Goal: Information Seeking & Learning: Learn about a topic

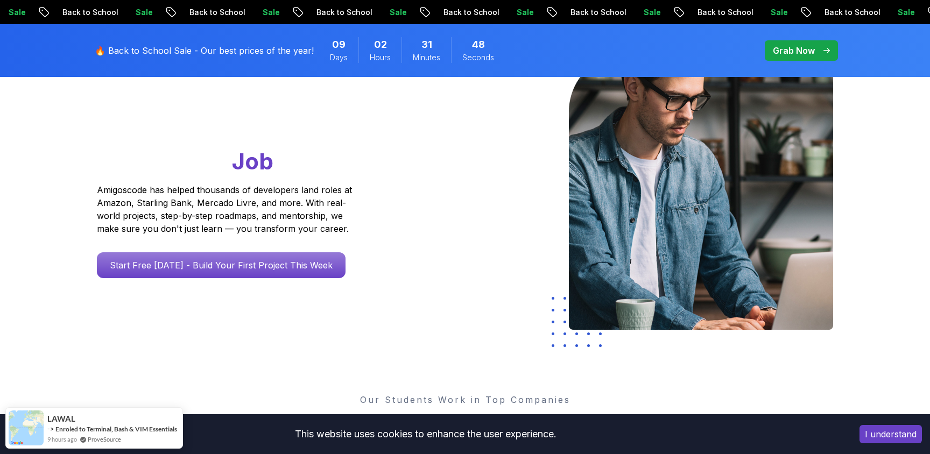
scroll to position [136, 0]
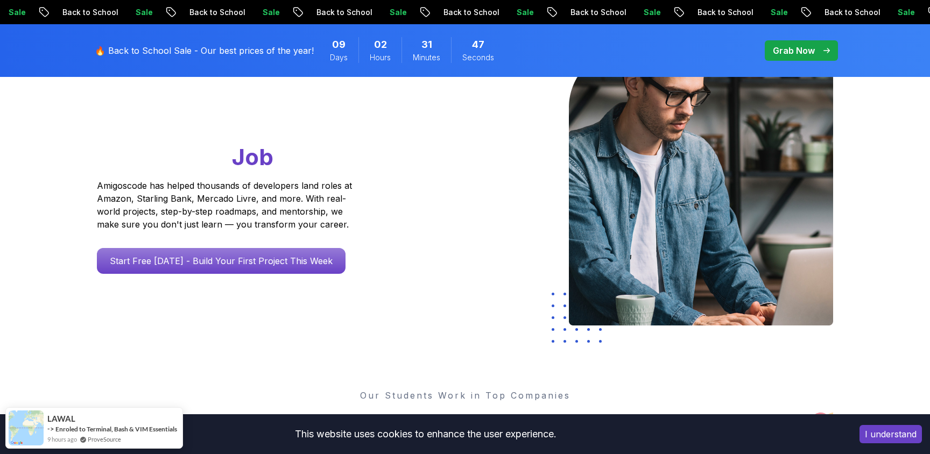
click at [893, 434] on button "I understand" at bounding box center [891, 434] width 62 height 18
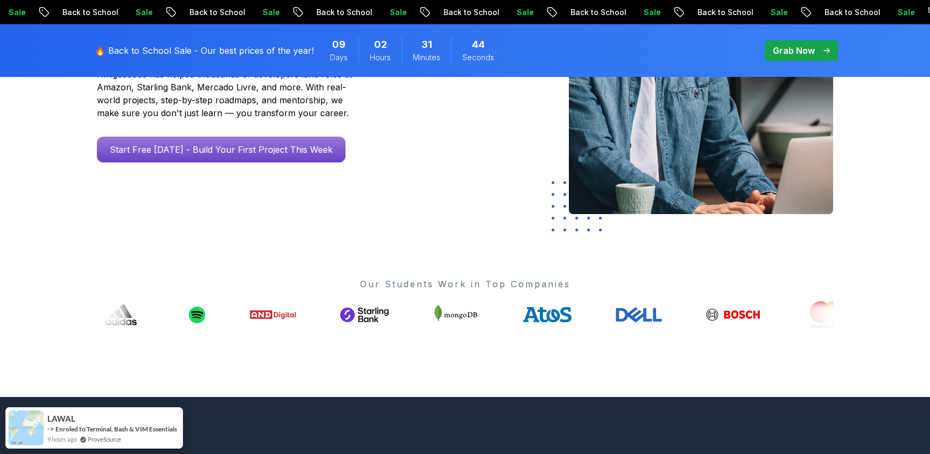
scroll to position [249, 0]
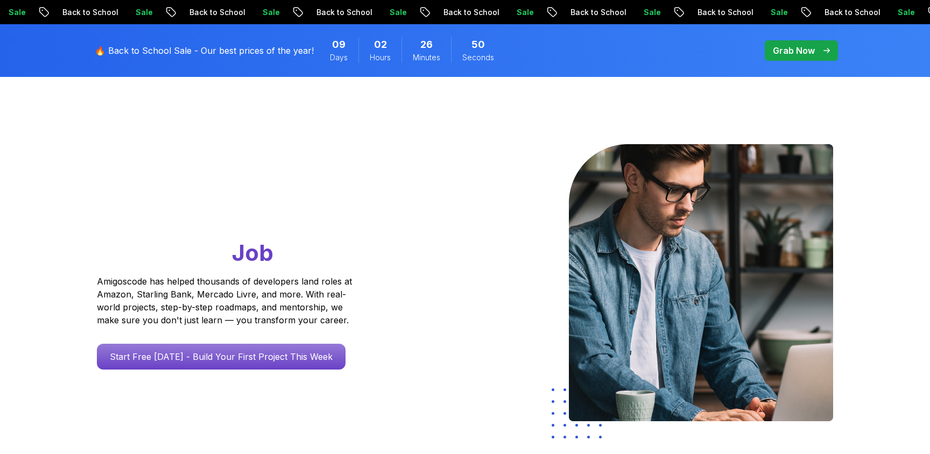
scroll to position [0, 0]
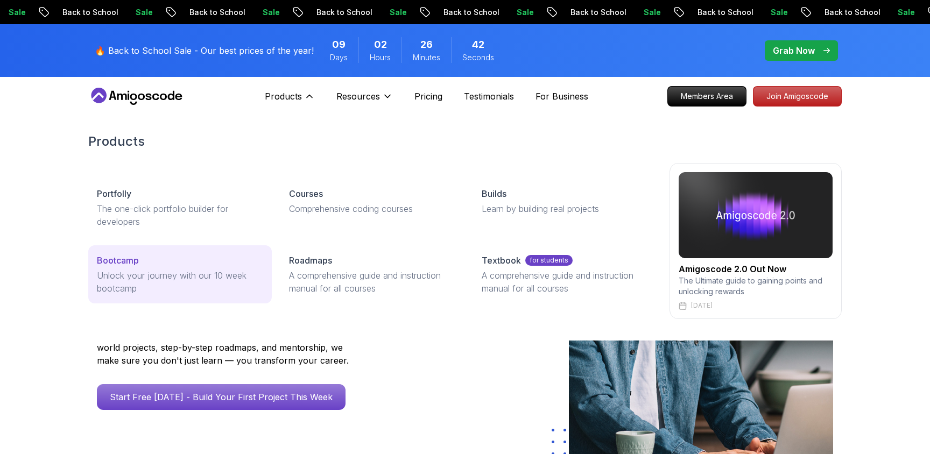
click at [129, 266] on p "Bootcamp" at bounding box center [118, 260] width 42 height 13
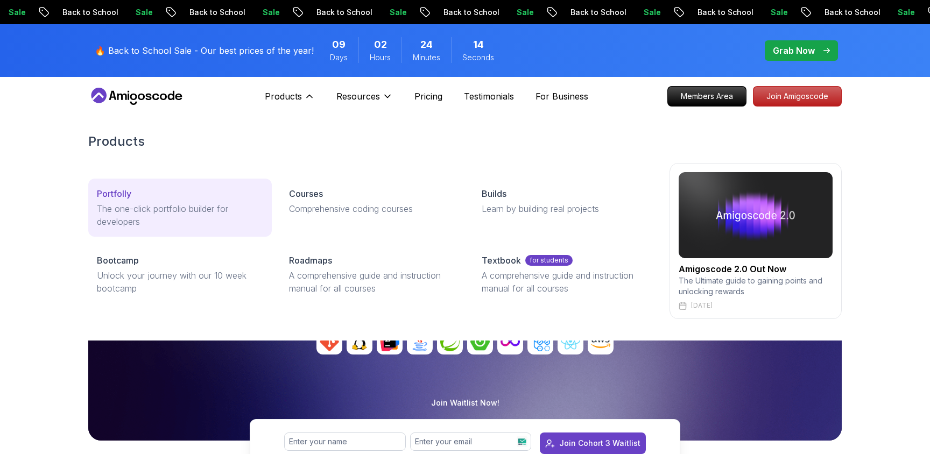
click at [192, 207] on p "The one-click portfolio builder for developers" at bounding box center [180, 215] width 166 height 26
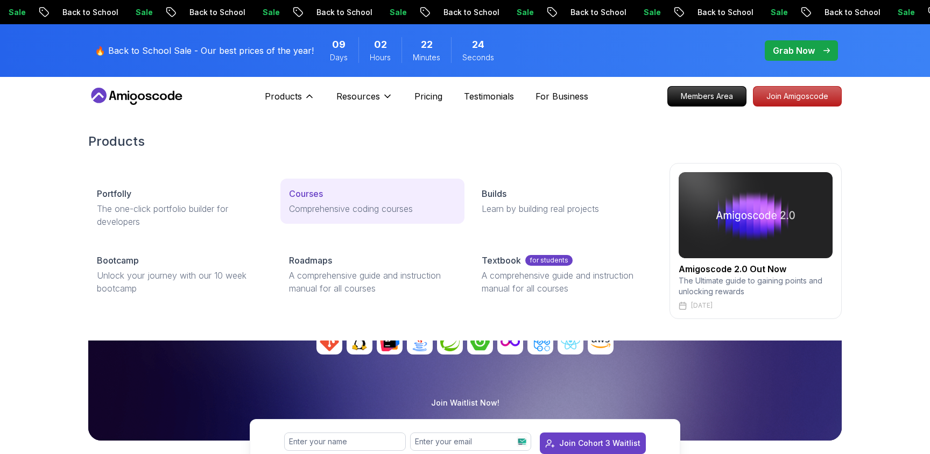
click at [311, 195] on p "Courses" at bounding box center [306, 193] width 34 height 13
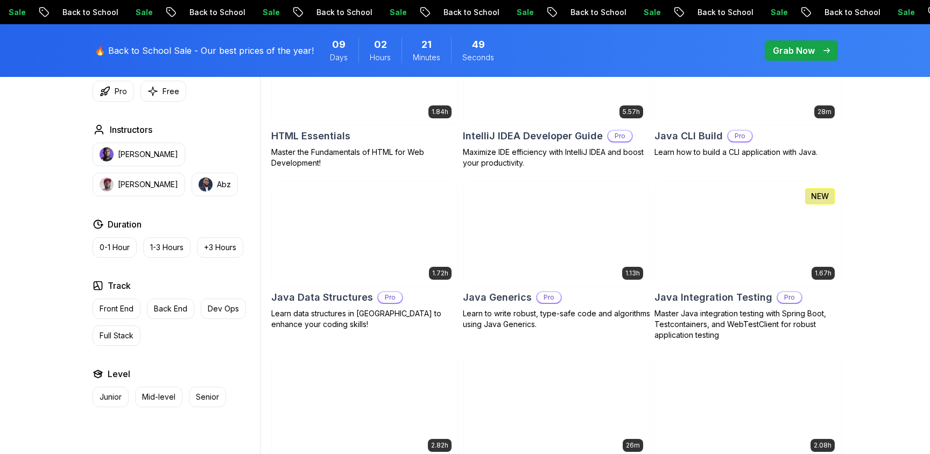
scroll to position [1417, 0]
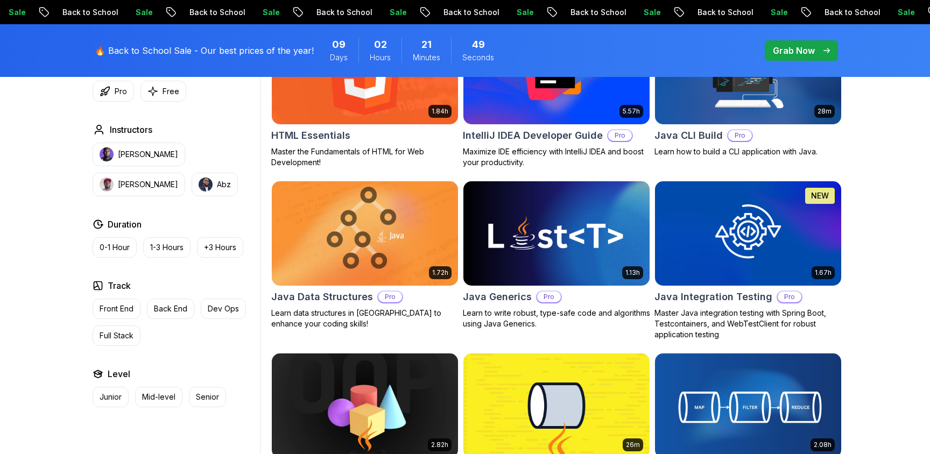
click at [363, 228] on img at bounding box center [365, 233] width 186 height 104
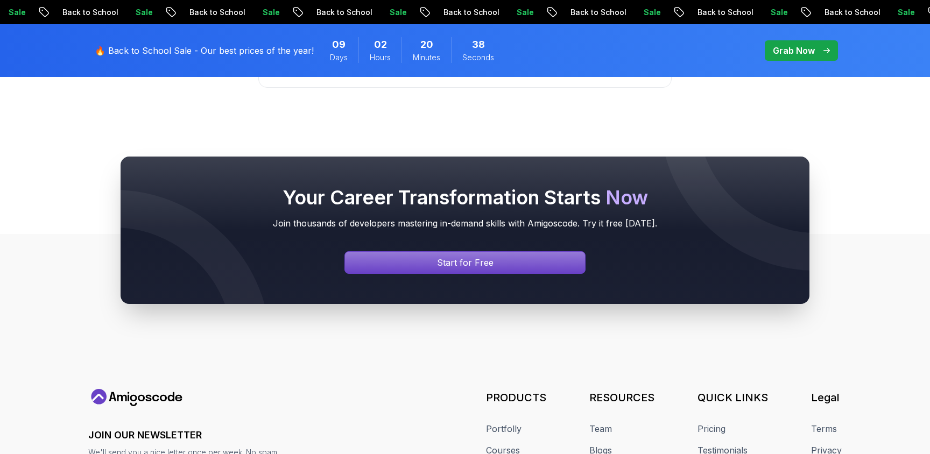
scroll to position [4780, 0]
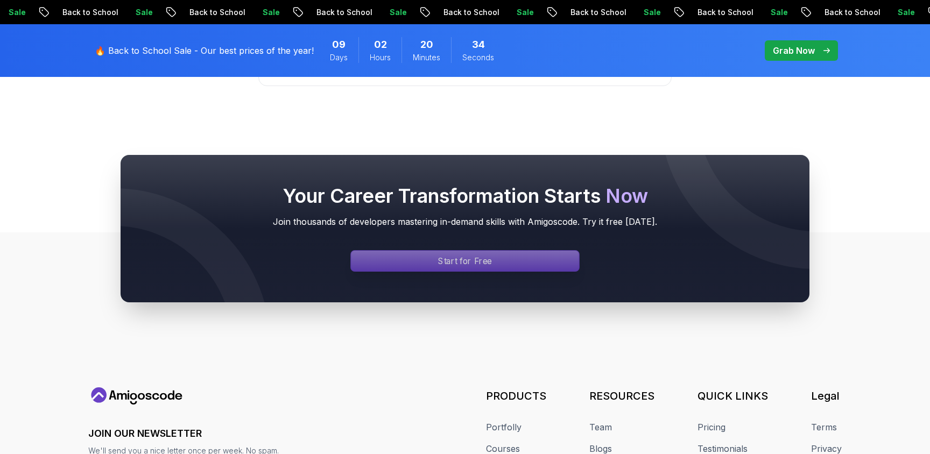
click at [548, 251] on div "Signin page" at bounding box center [465, 261] width 228 height 20
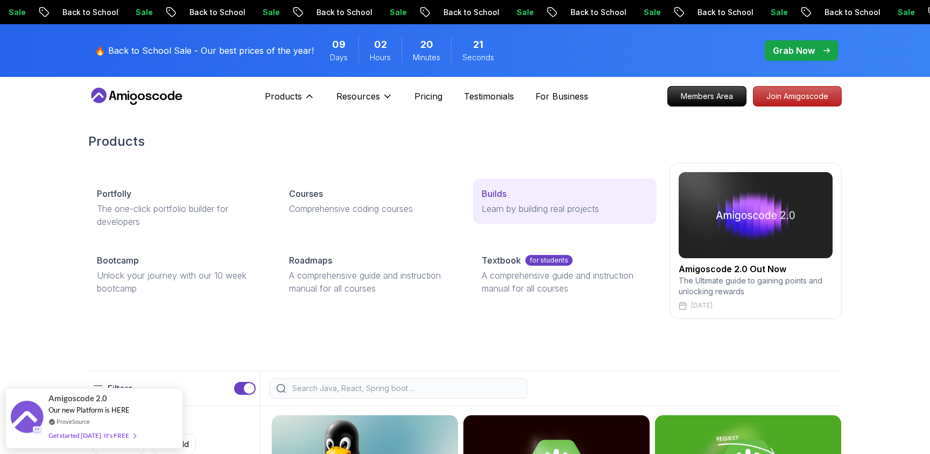
click at [502, 196] on p "Builds" at bounding box center [494, 193] width 25 height 13
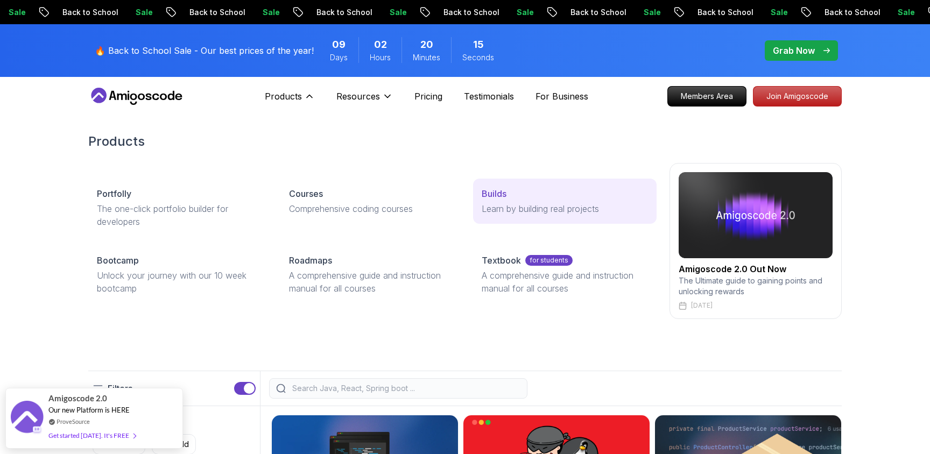
click at [496, 197] on p "Builds" at bounding box center [494, 193] width 25 height 13
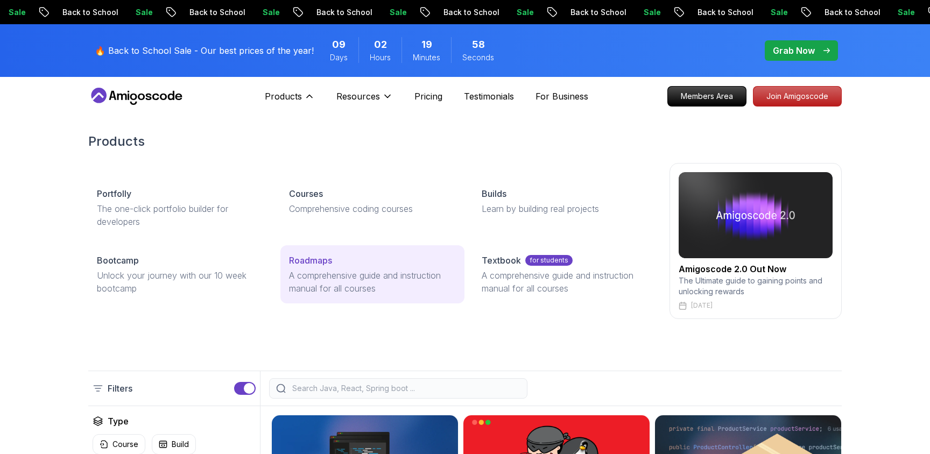
click at [311, 257] on p "Roadmaps" at bounding box center [310, 260] width 43 height 13
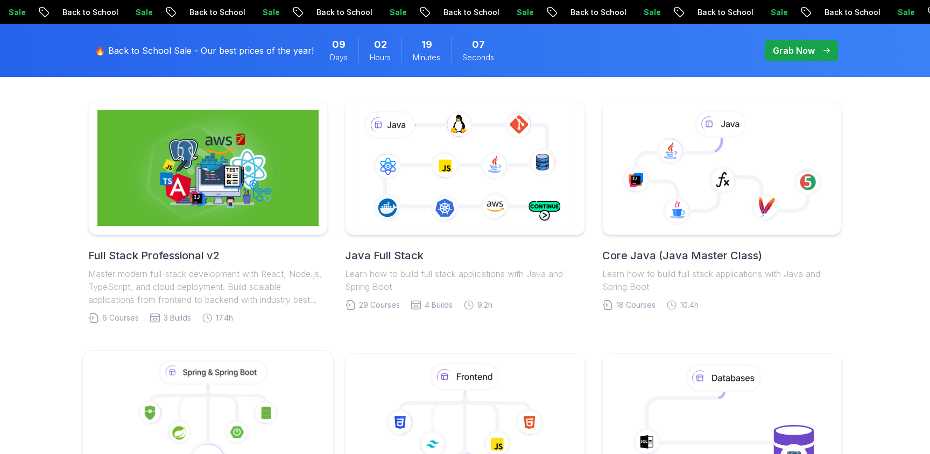
scroll to position [272, 0]
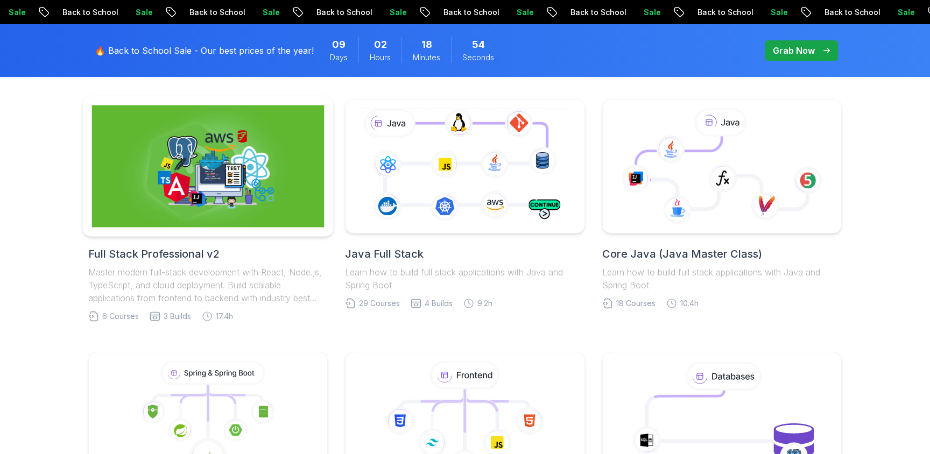
click at [255, 184] on img at bounding box center [208, 166] width 233 height 122
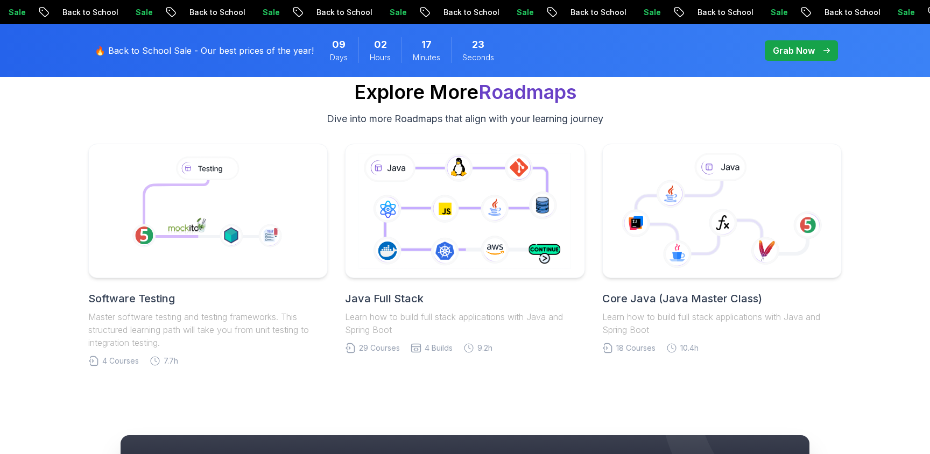
scroll to position [2244, 0]
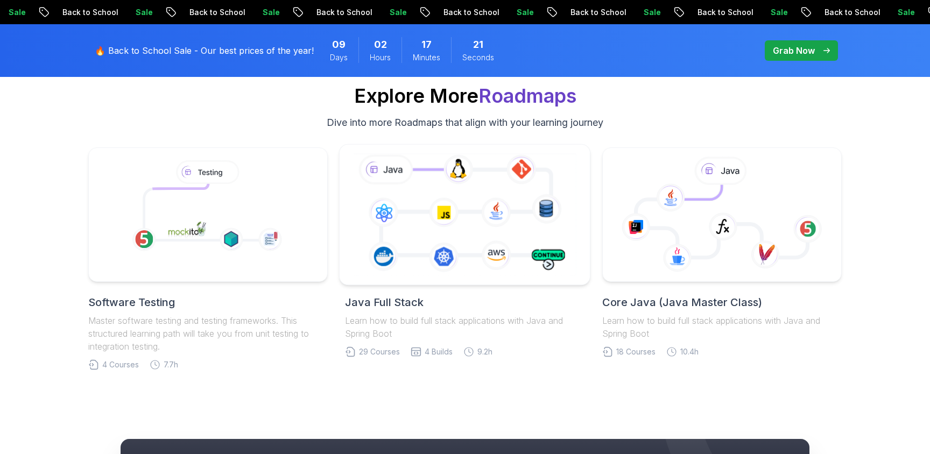
click at [420, 226] on icon at bounding box center [465, 214] width 228 height 126
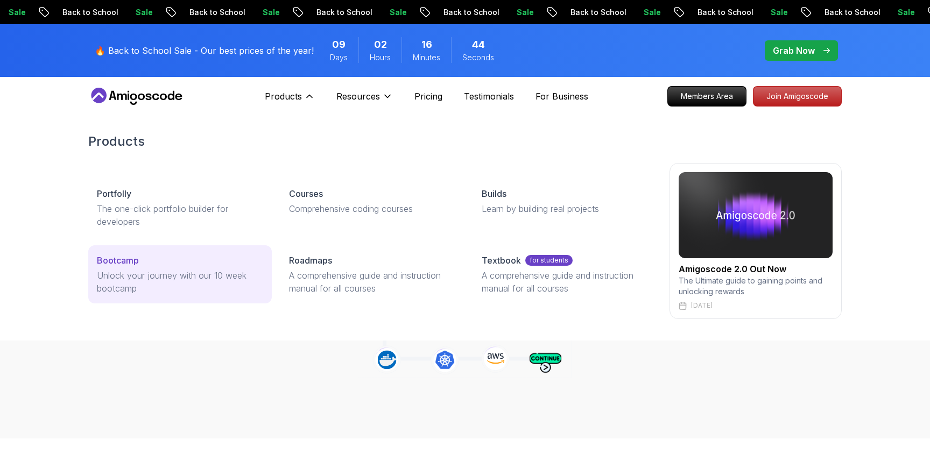
click at [114, 263] on p "Bootcamp" at bounding box center [118, 260] width 42 height 13
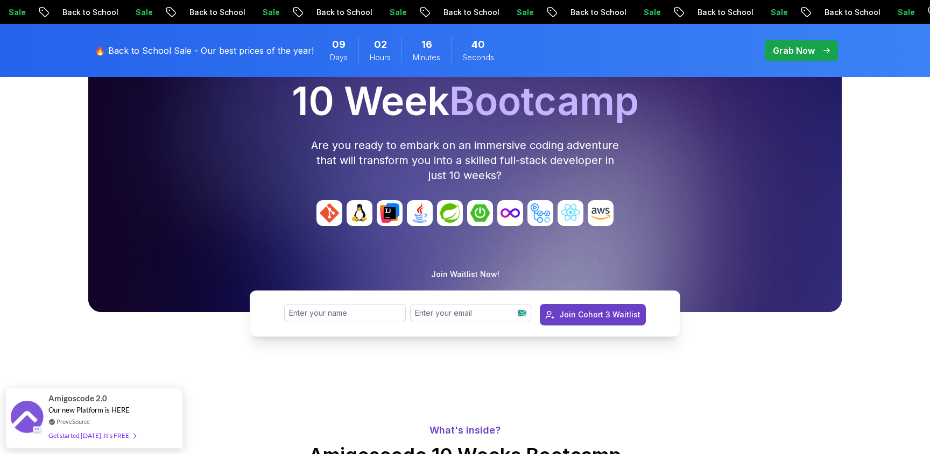
scroll to position [132, 0]
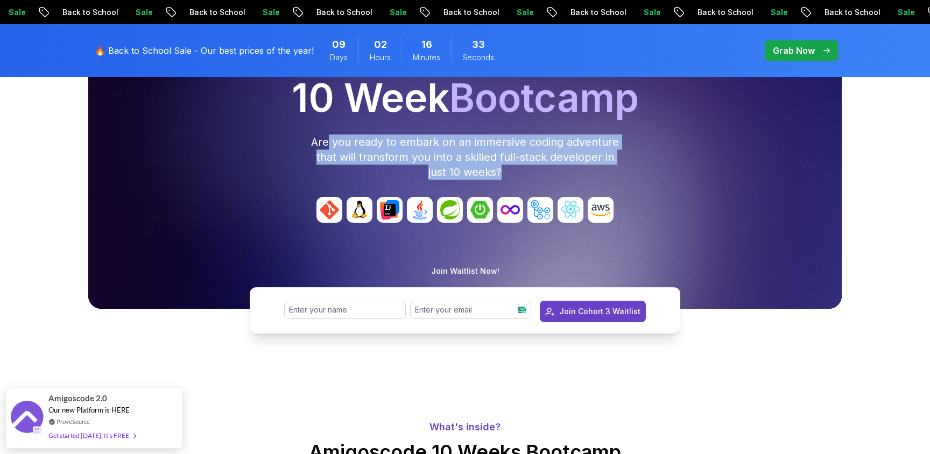
drag, startPoint x: 509, startPoint y: 172, endPoint x: 328, endPoint y: 146, distance: 182.1
click at [328, 146] on p "Are you ready to embark on an immersive coding adventure that will transform yo…" at bounding box center [465, 157] width 310 height 45
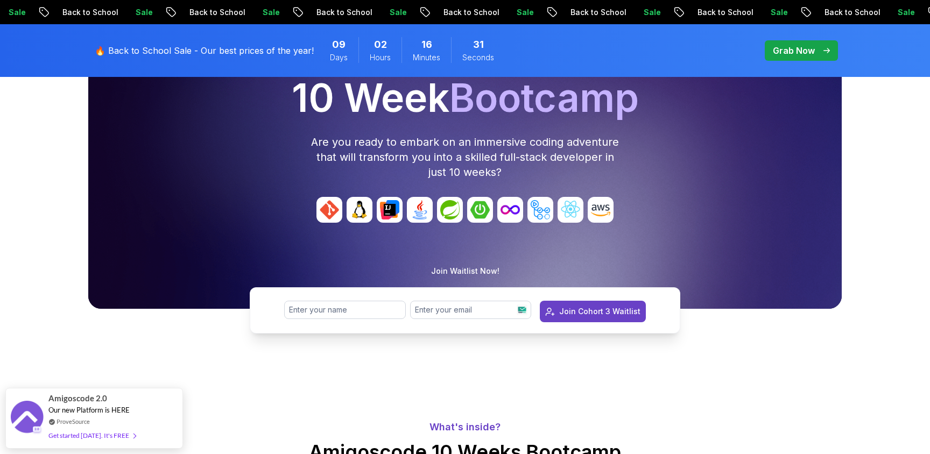
click at [308, 142] on div "10 Week Bootcamp Are you ready to embark on an immersive coding adventure that …" at bounding box center [465, 129] width 745 height 101
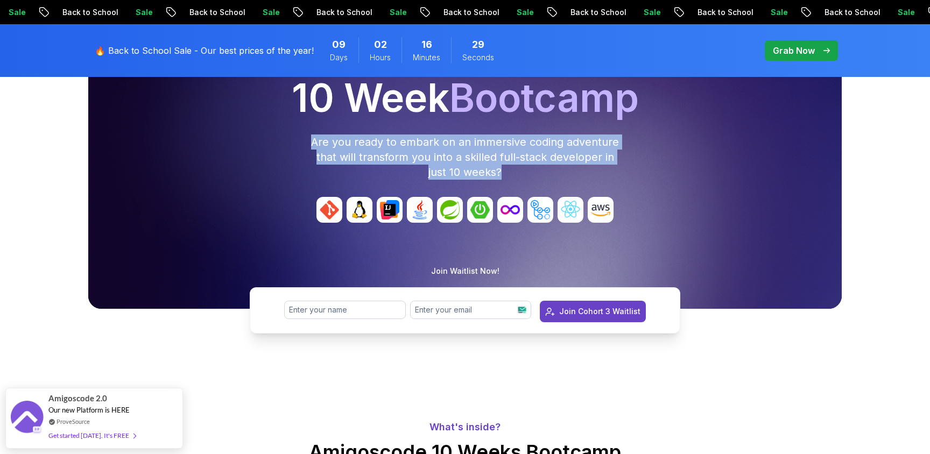
drag, startPoint x: 308, startPoint y: 142, endPoint x: 520, endPoint y: 170, distance: 213.4
click at [520, 170] on div "10 Week Bootcamp Are you ready to embark on an immersive coding adventure that …" at bounding box center [465, 129] width 745 height 101
click at [508, 173] on p "Are you ready to embark on an immersive coding adventure that will transform yo…" at bounding box center [465, 157] width 310 height 45
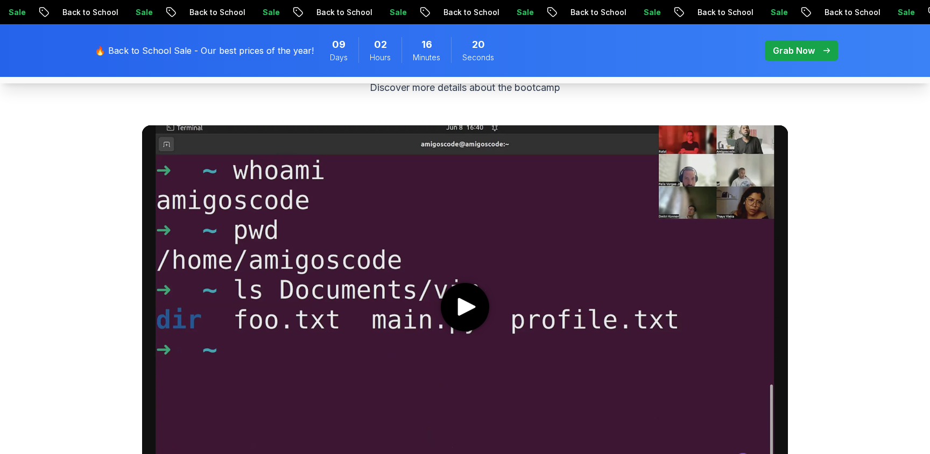
scroll to position [530, 0]
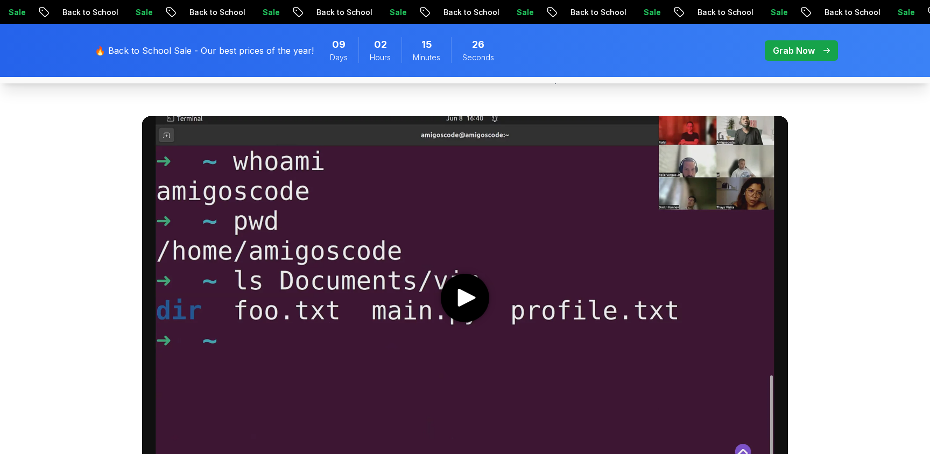
click at [462, 304] on icon "play" at bounding box center [467, 298] width 18 height 18
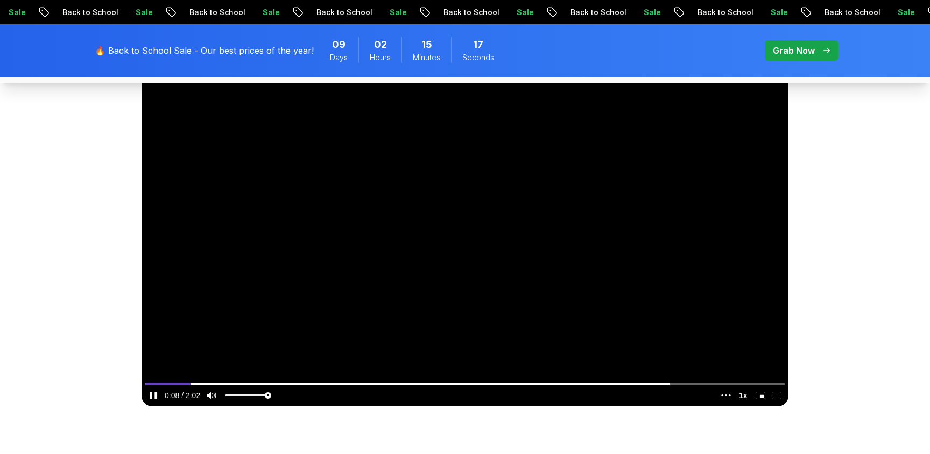
scroll to position [624, 0]
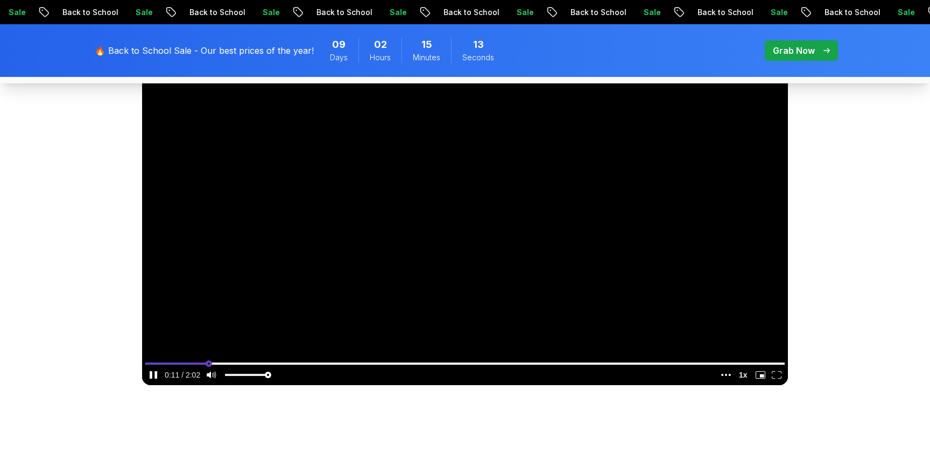
click at [231, 363] on input "seek" at bounding box center [464, 363] width 639 height 13
type input "0.242693289137927"
click at [300, 363] on input "seek" at bounding box center [464, 363] width 639 height 13
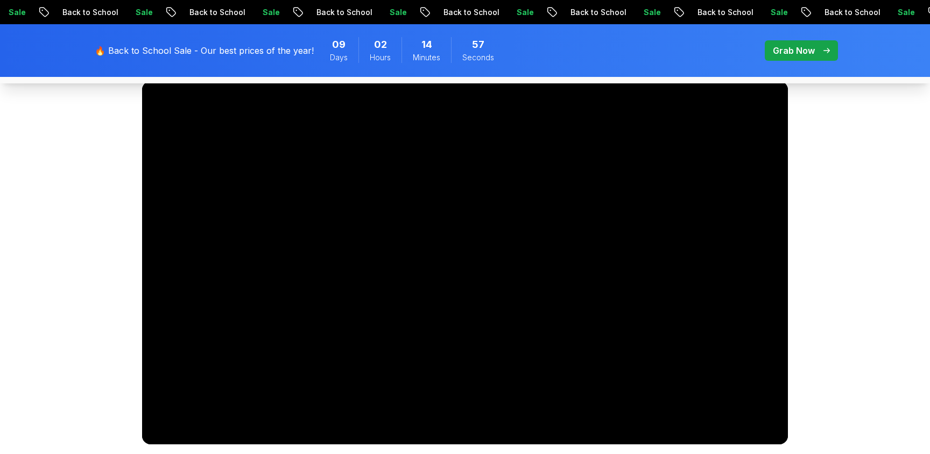
scroll to position [567, 0]
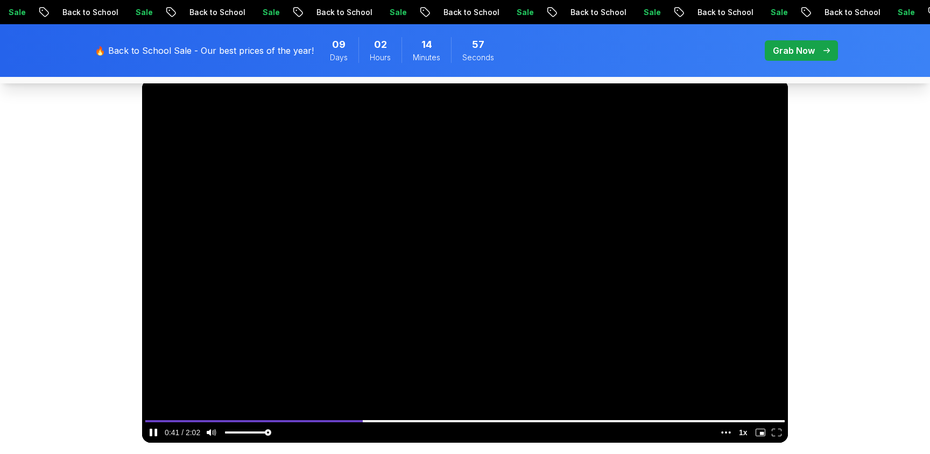
click at [320, 277] on video at bounding box center [465, 261] width 646 height 363
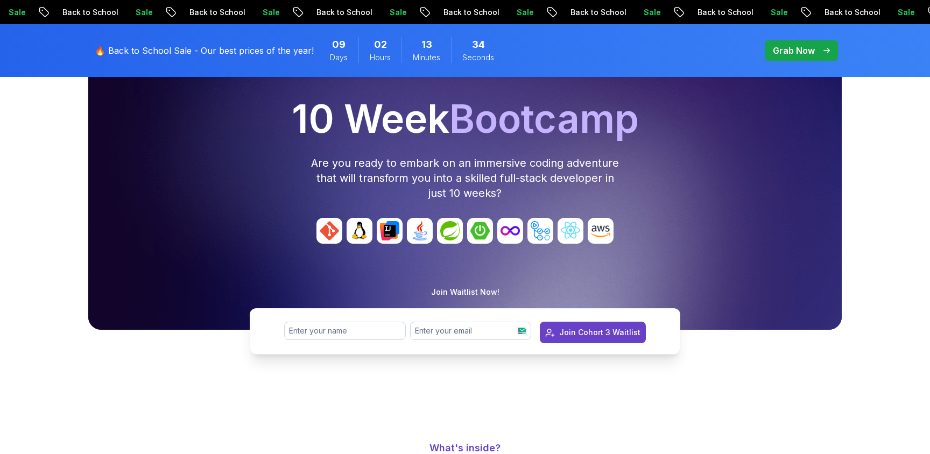
scroll to position [0, 0]
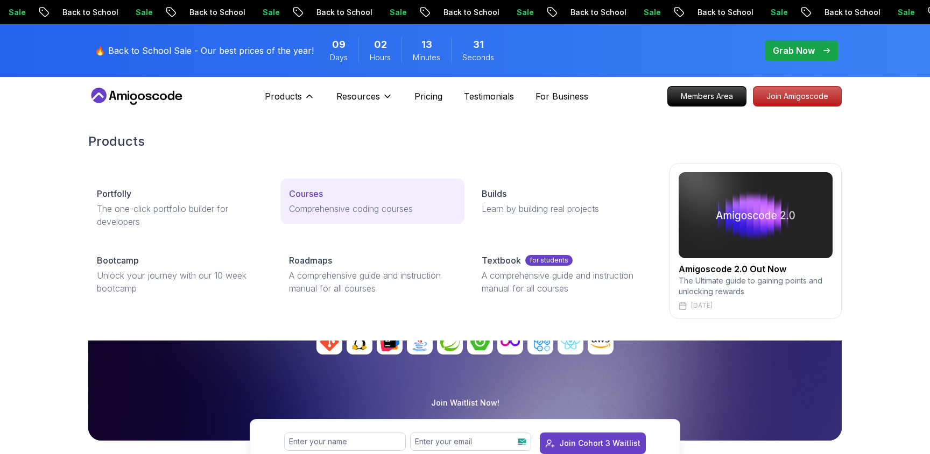
click at [308, 192] on p "Courses" at bounding box center [306, 193] width 34 height 13
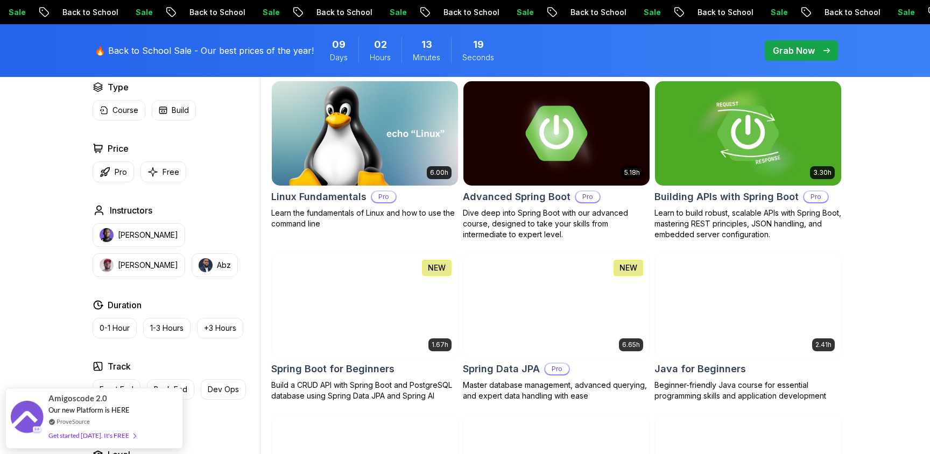
scroll to position [338, 0]
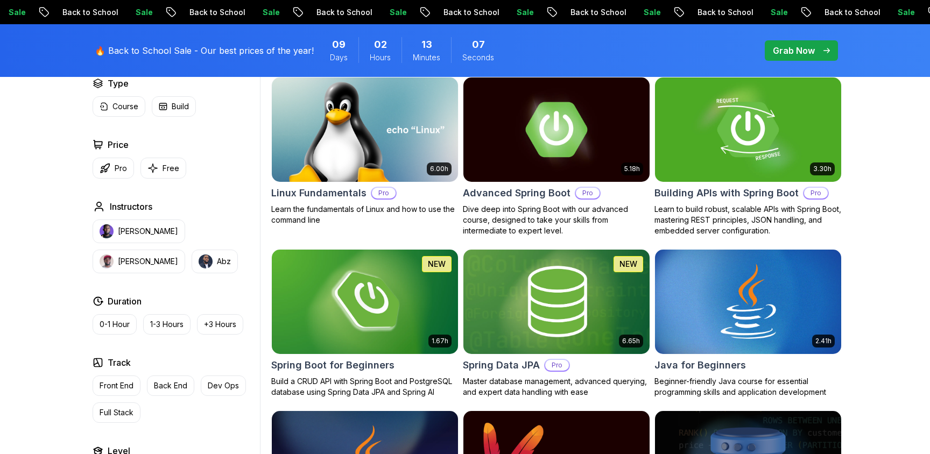
click at [796, 47] on p "Grab Now" at bounding box center [794, 50] width 42 height 13
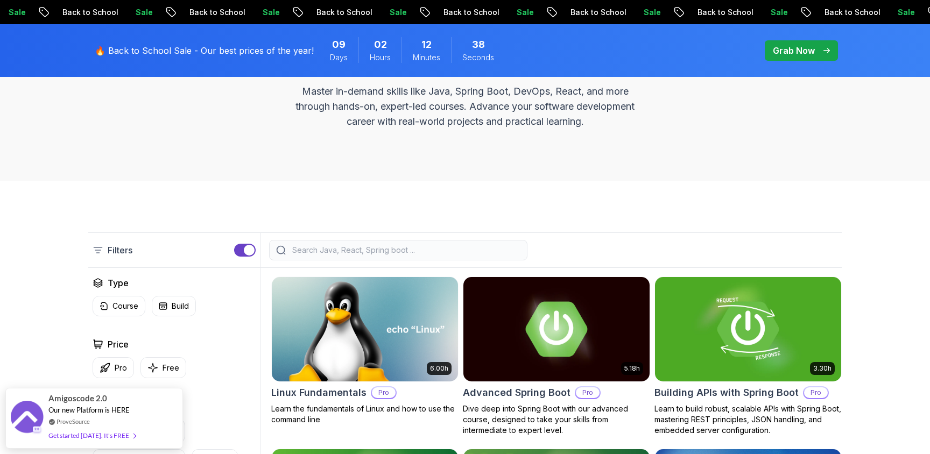
scroll to position [137, 0]
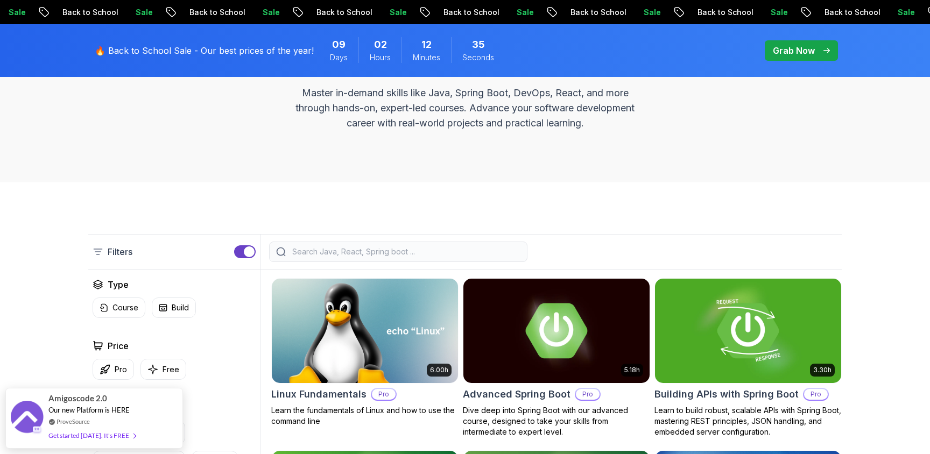
click at [101, 251] on icon at bounding box center [98, 251] width 11 height 11
click at [100, 250] on icon at bounding box center [98, 251] width 11 height 11
click at [250, 250] on div "button" at bounding box center [249, 251] width 11 height 11
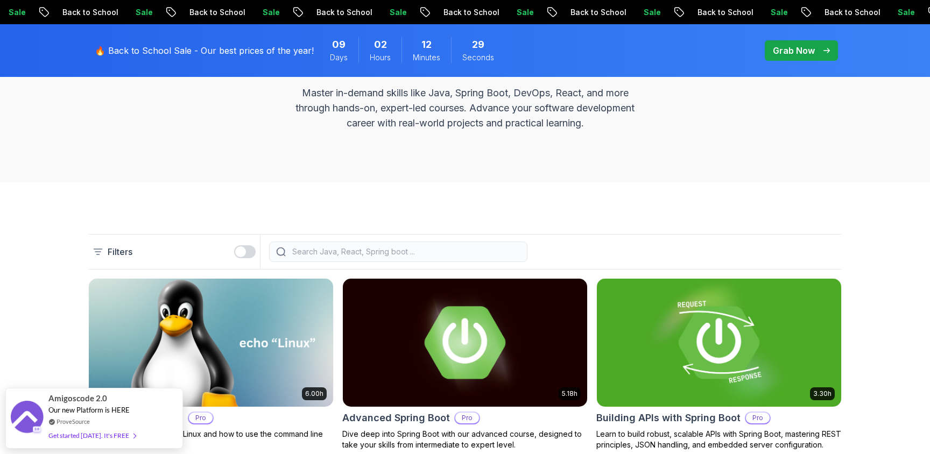
click at [250, 250] on button "button" at bounding box center [245, 251] width 22 height 13
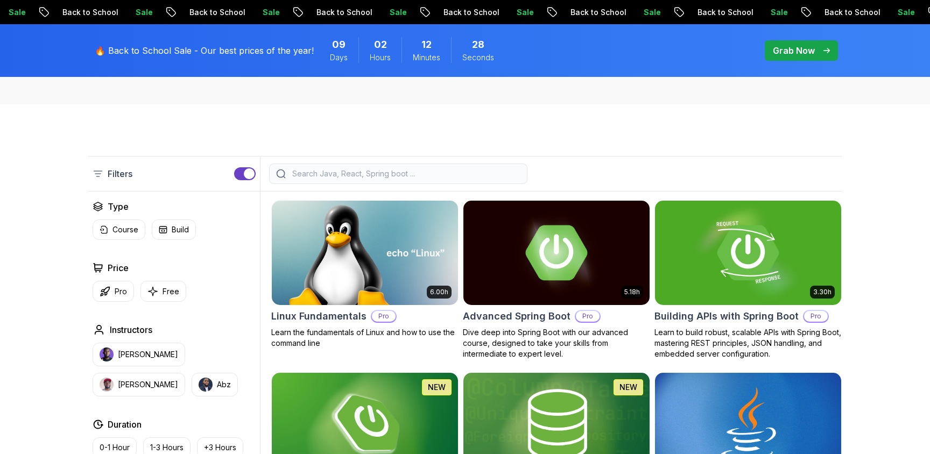
scroll to position [221, 0]
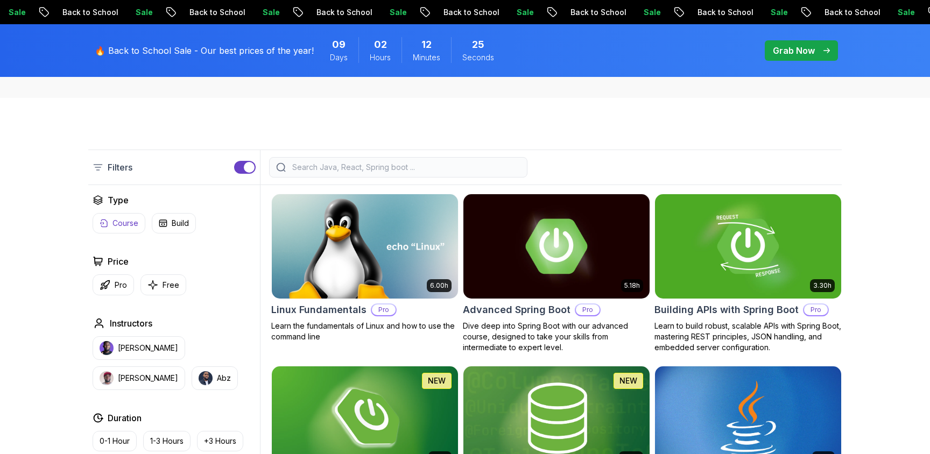
click at [120, 222] on p "Course" at bounding box center [125, 223] width 26 height 11
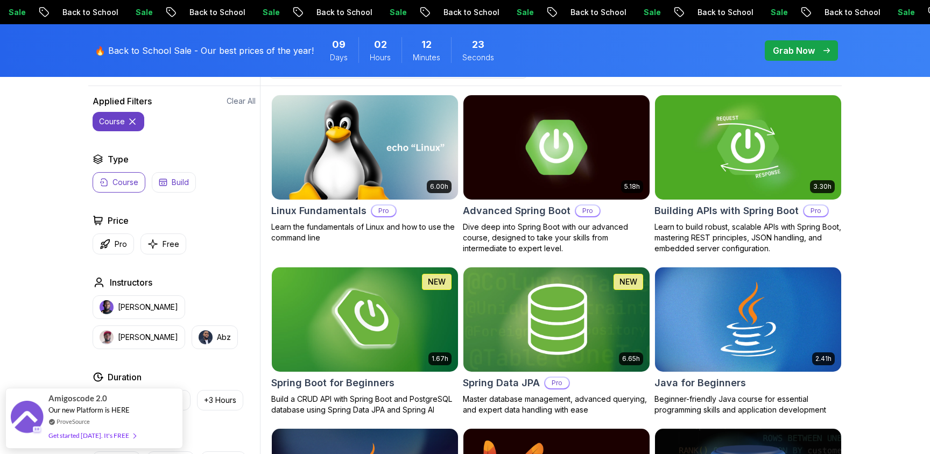
scroll to position [325, 0]
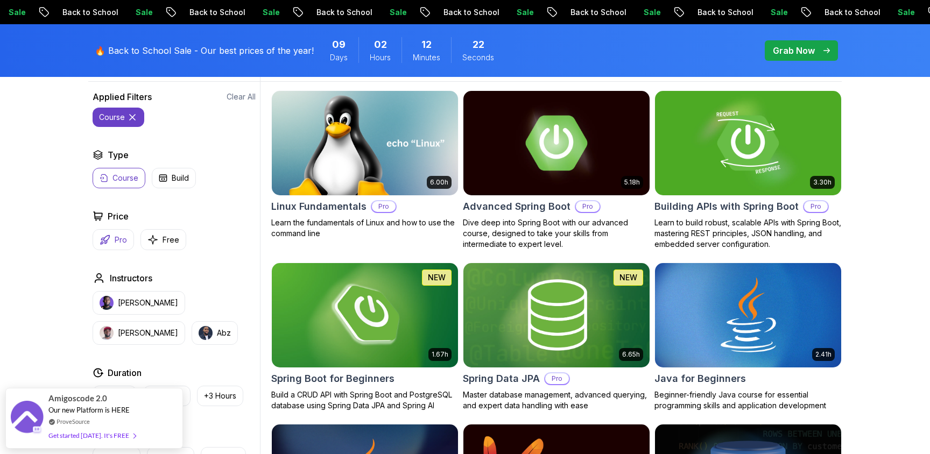
click at [117, 241] on p "Pro" at bounding box center [121, 240] width 12 height 11
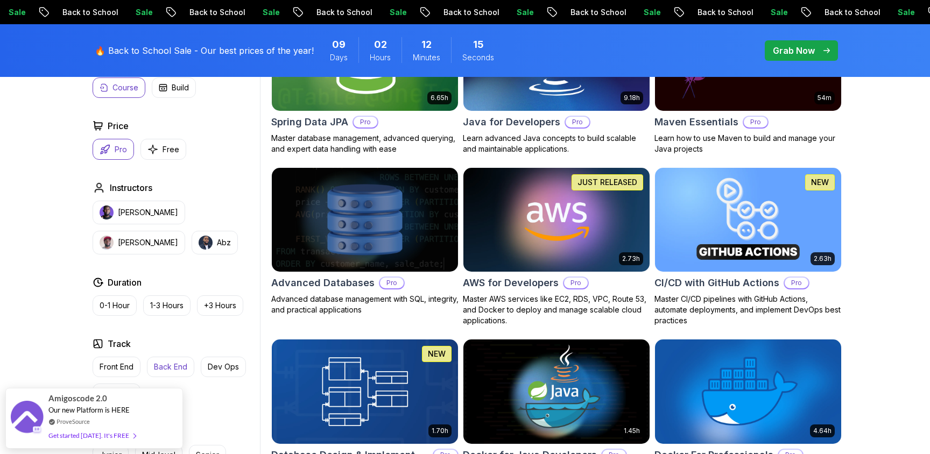
scroll to position [583, 0]
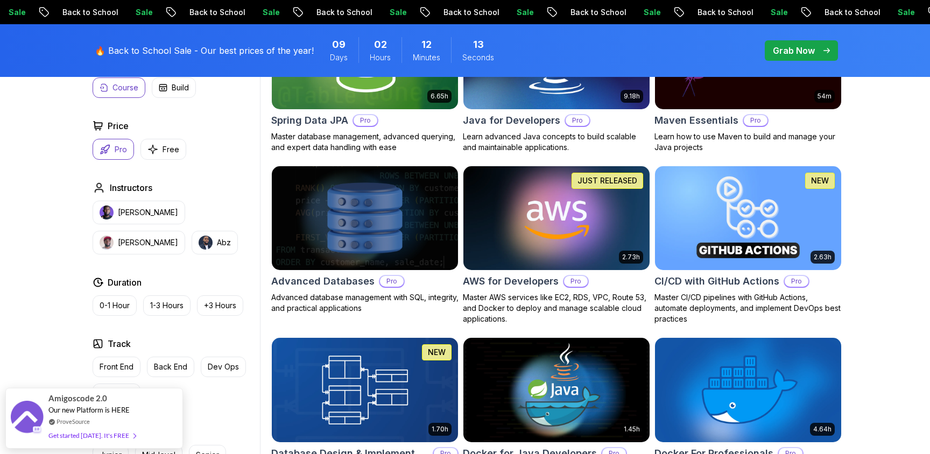
click at [198, 411] on div "Applied Filters Clear All pro course Type Course Build Price Pro Free Instructo…" at bounding box center [174, 233] width 172 height 466
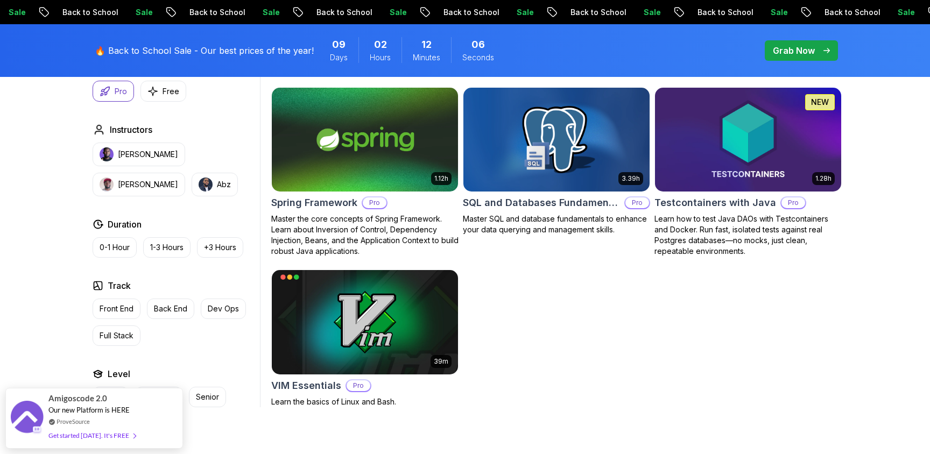
scroll to position [2071, 0]
click at [182, 303] on p "Back End" at bounding box center [170, 308] width 33 height 11
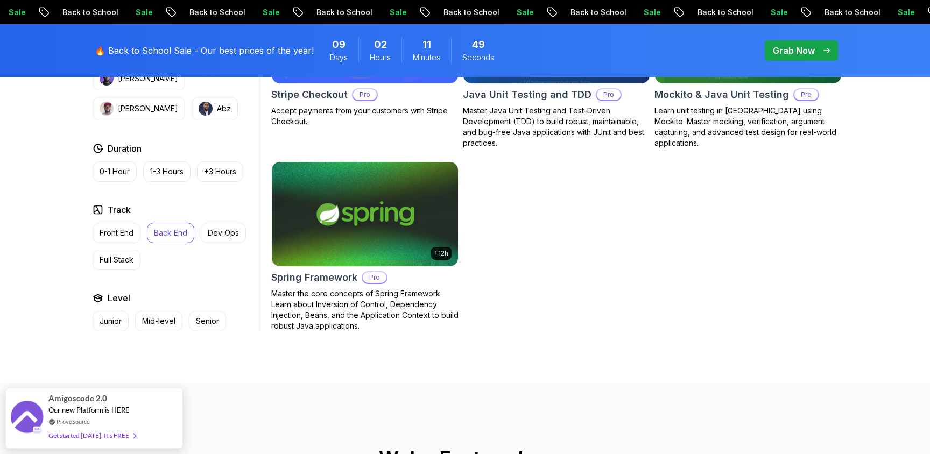
scroll to position [964, 0]
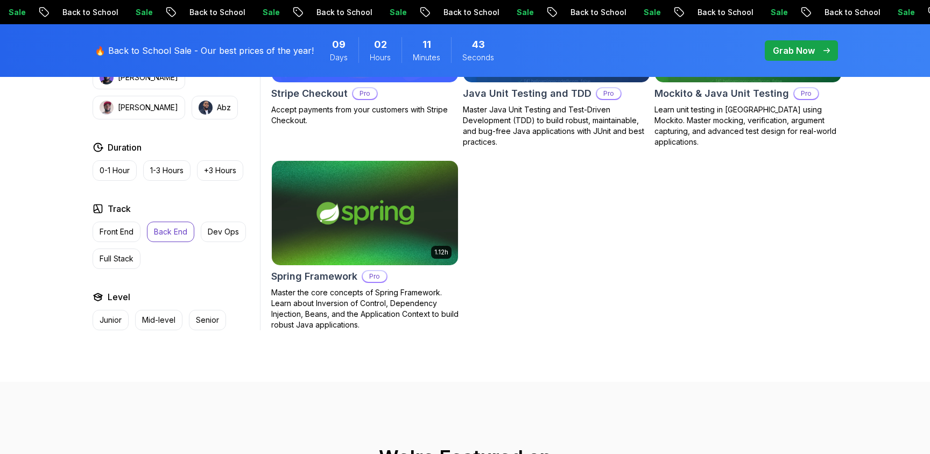
click at [174, 237] on button "Back End" at bounding box center [170, 232] width 47 height 20
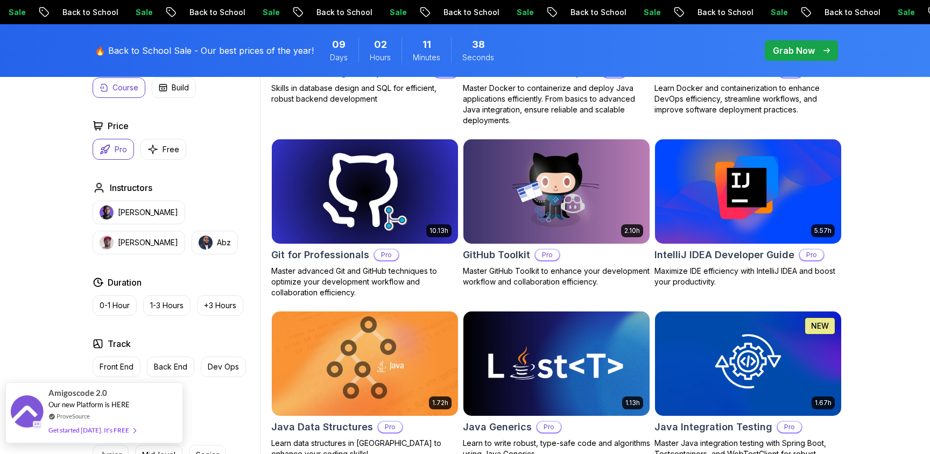
click at [118, 431] on div "Get started [DATE]. It's FREE" at bounding box center [91, 430] width 87 height 12
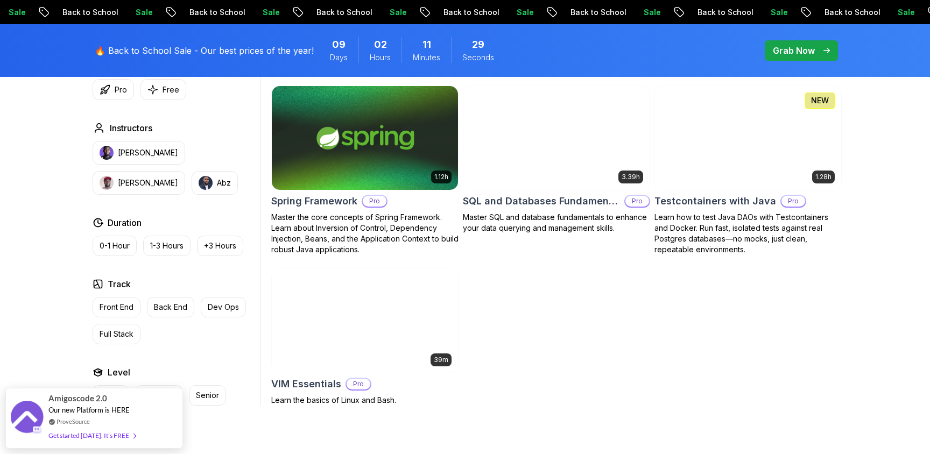
scroll to position [2064, 0]
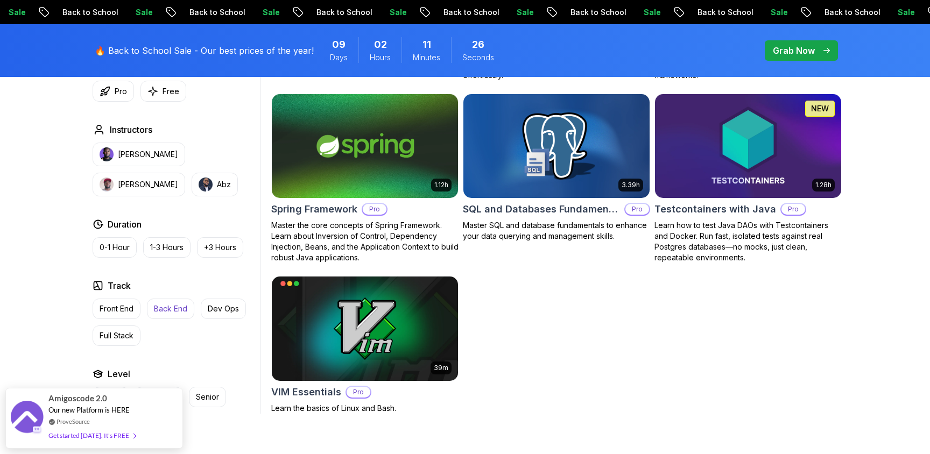
click at [170, 304] on p "Back End" at bounding box center [170, 309] width 33 height 11
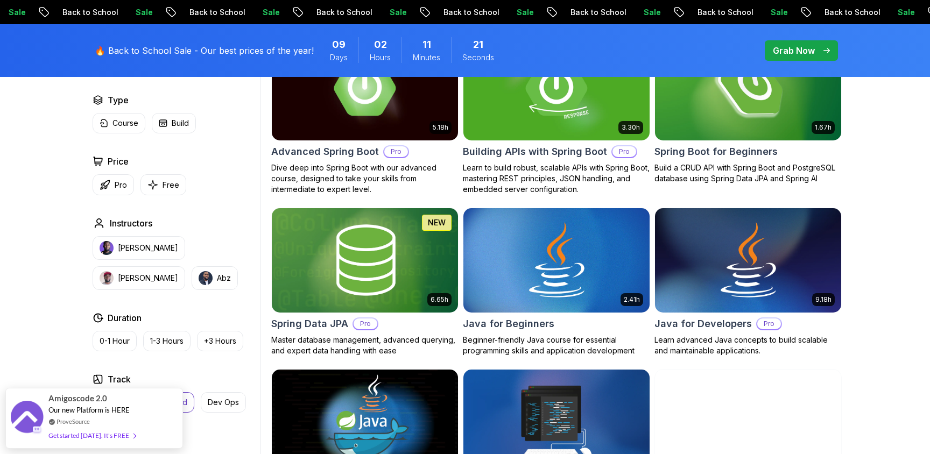
scroll to position [349, 0]
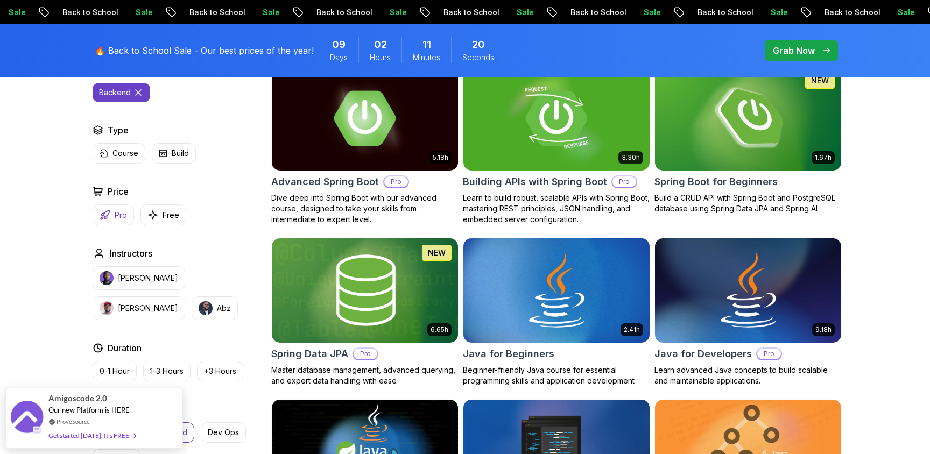
click at [117, 207] on button "Pro" at bounding box center [113, 215] width 41 height 21
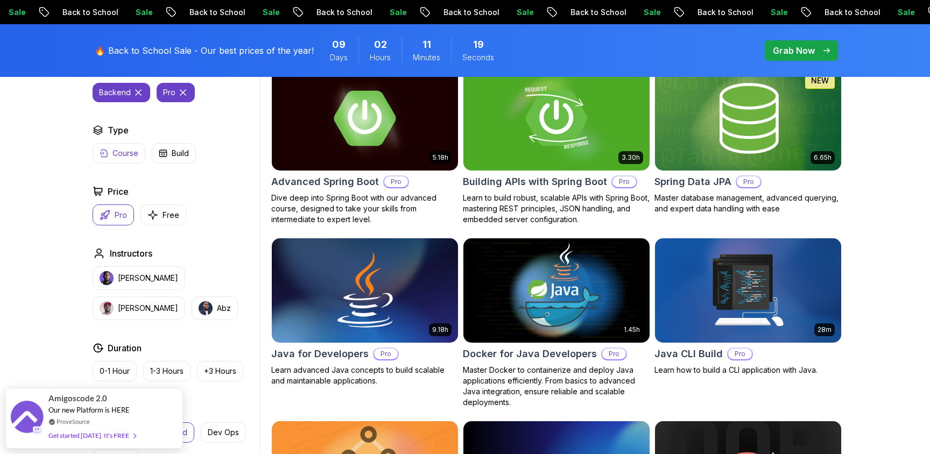
click at [117, 153] on p "Course" at bounding box center [125, 153] width 26 height 11
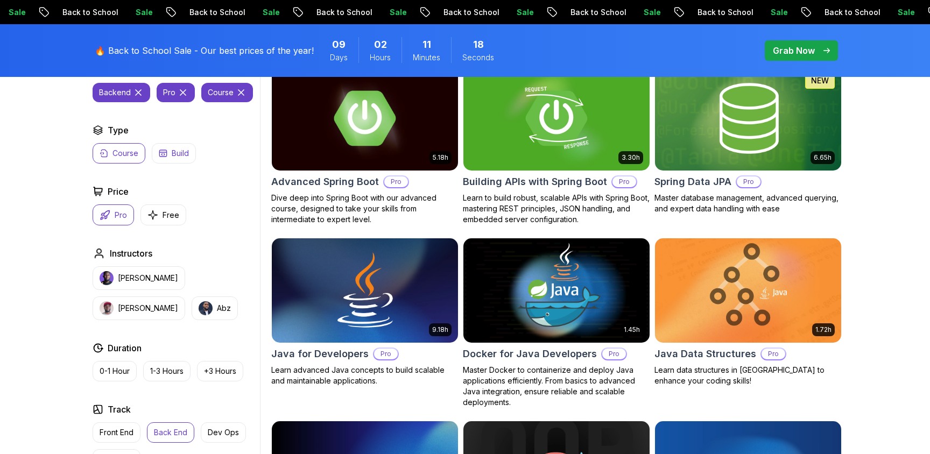
click at [166, 151] on icon "button" at bounding box center [162, 153] width 7 height 6
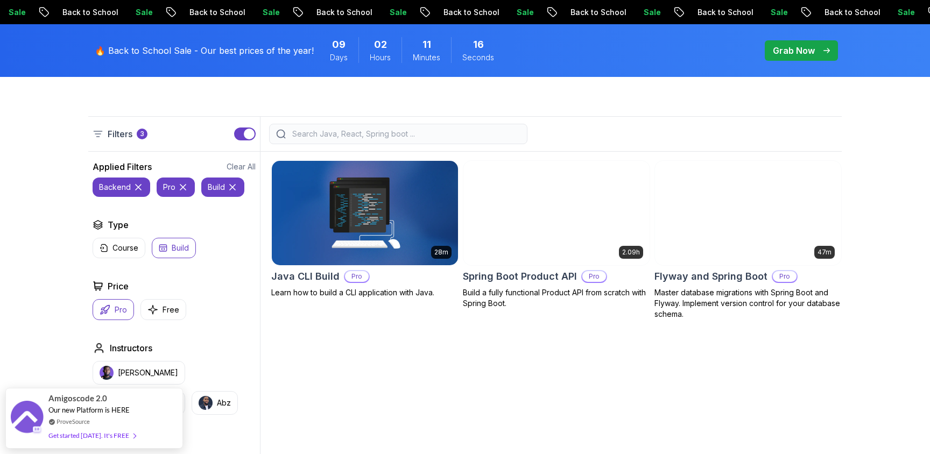
scroll to position [259, 0]
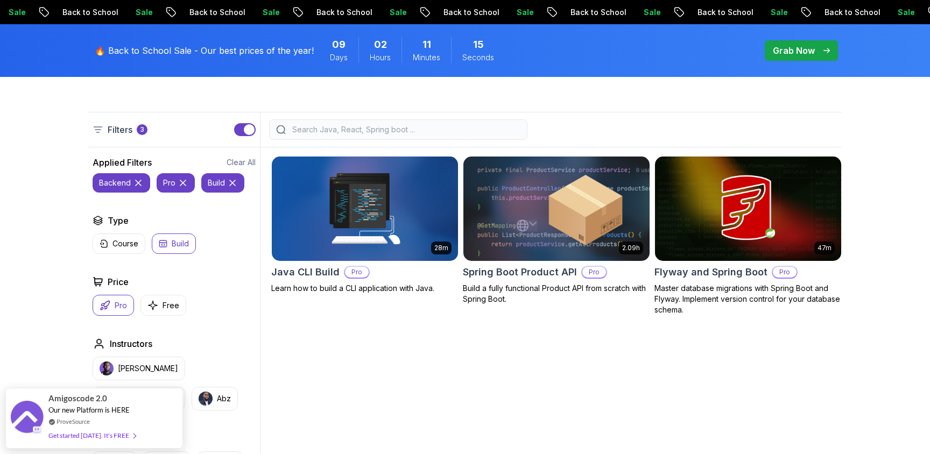
click at [173, 237] on button "Build" at bounding box center [174, 244] width 44 height 20
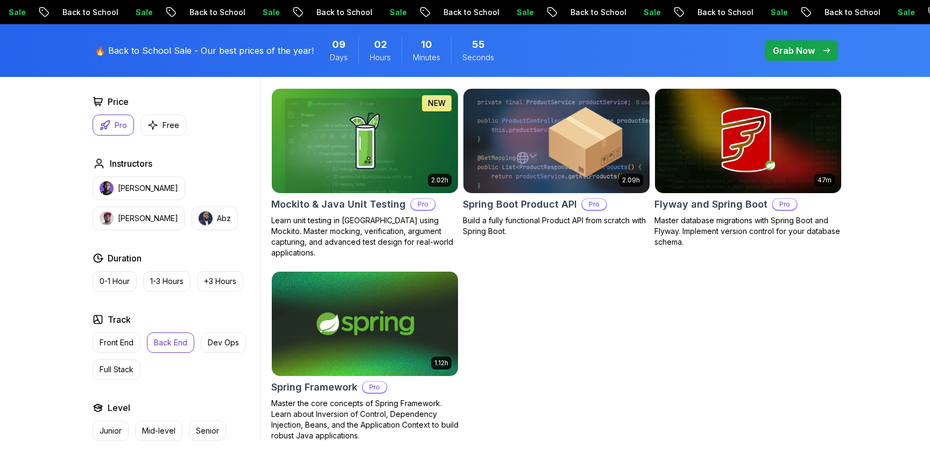
scroll to position [1037, 0]
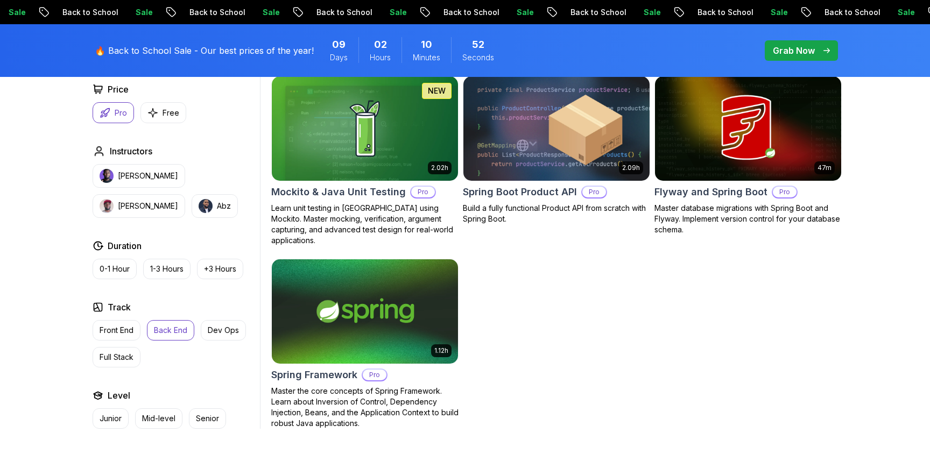
scroll to position [1051, 0]
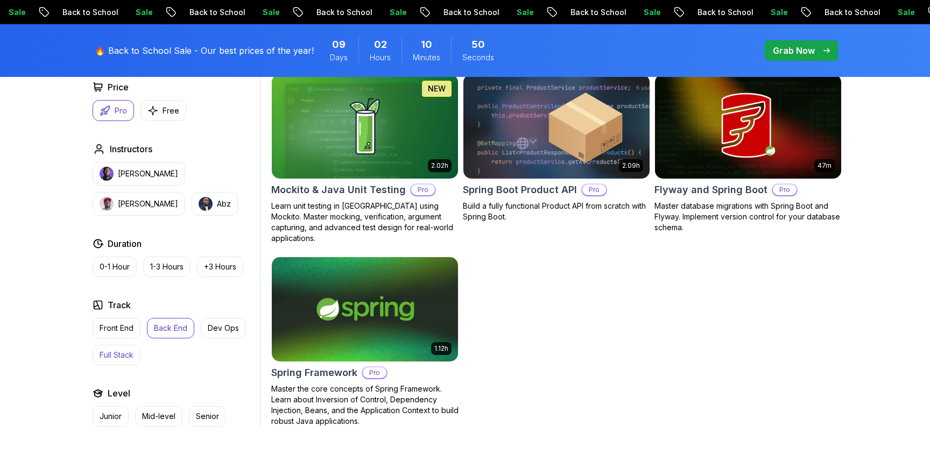
click at [125, 350] on p "Full Stack" at bounding box center [117, 355] width 34 height 11
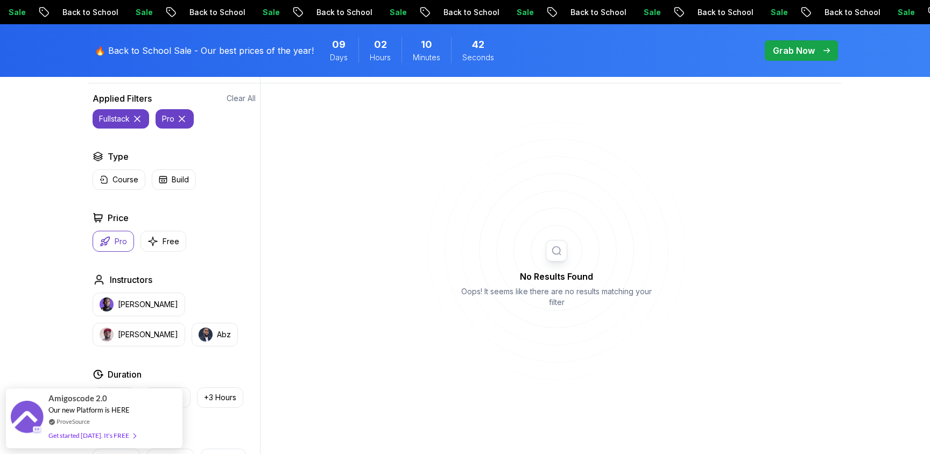
scroll to position [336, 0]
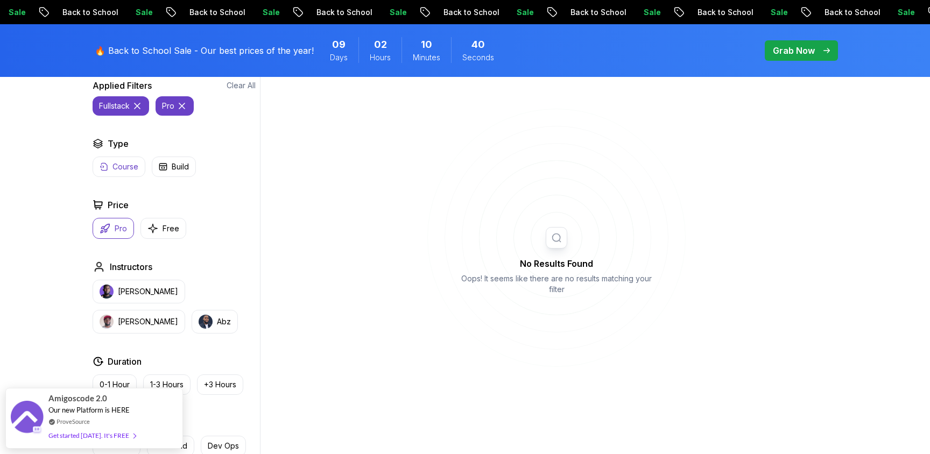
click at [115, 166] on p "Course" at bounding box center [125, 166] width 26 height 11
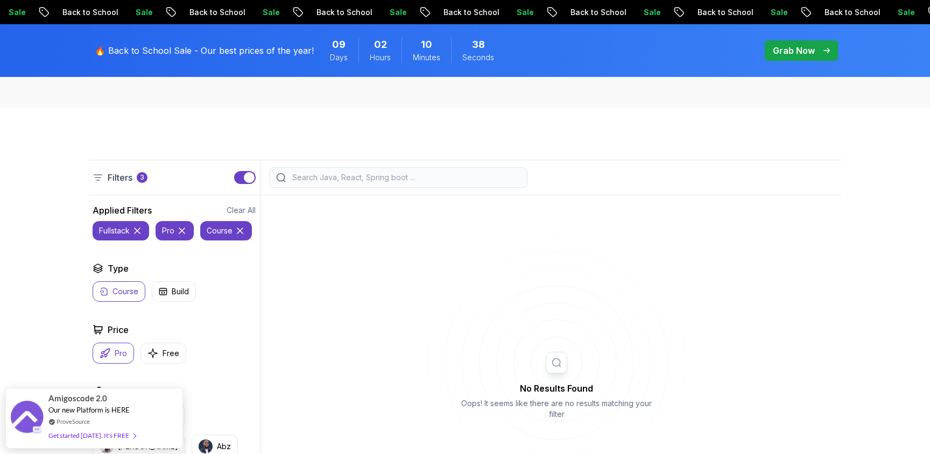
scroll to position [214, 0]
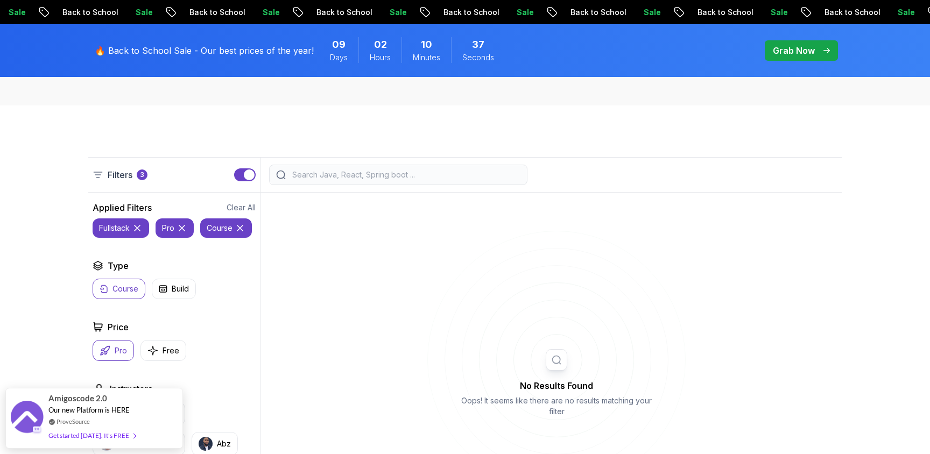
click at [135, 228] on icon at bounding box center [137, 228] width 11 height 11
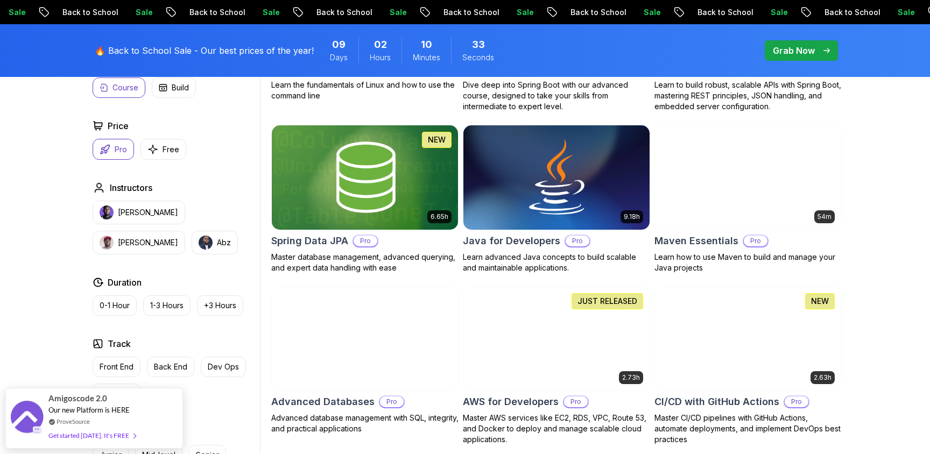
scroll to position [470, 0]
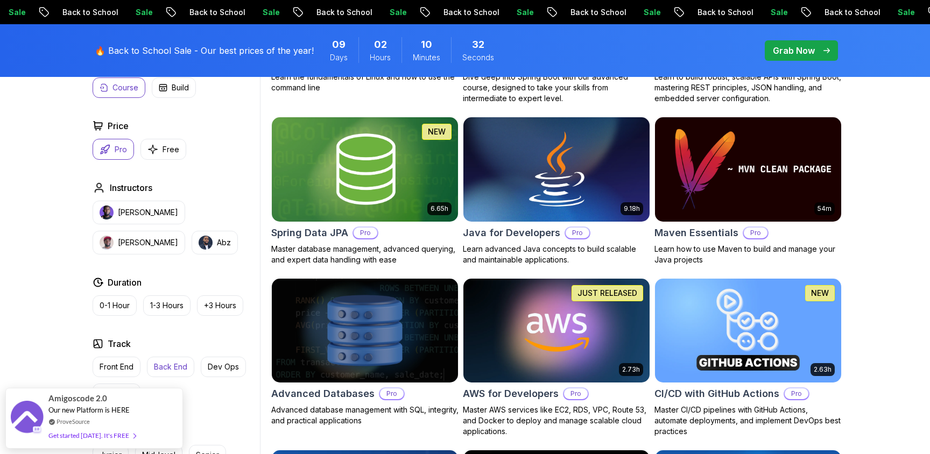
click at [171, 372] on button "Back End" at bounding box center [170, 367] width 47 height 20
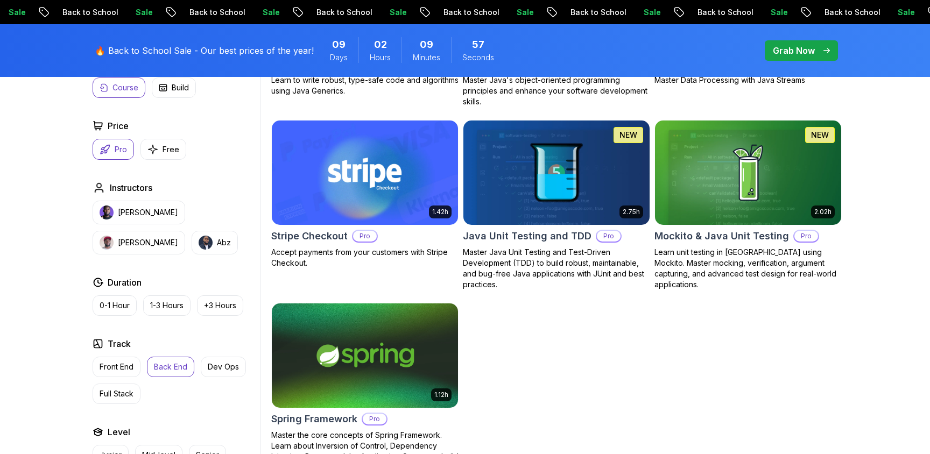
scroll to position [842, 0]
